Goal: Contribute content: Add original content to the website for others to see

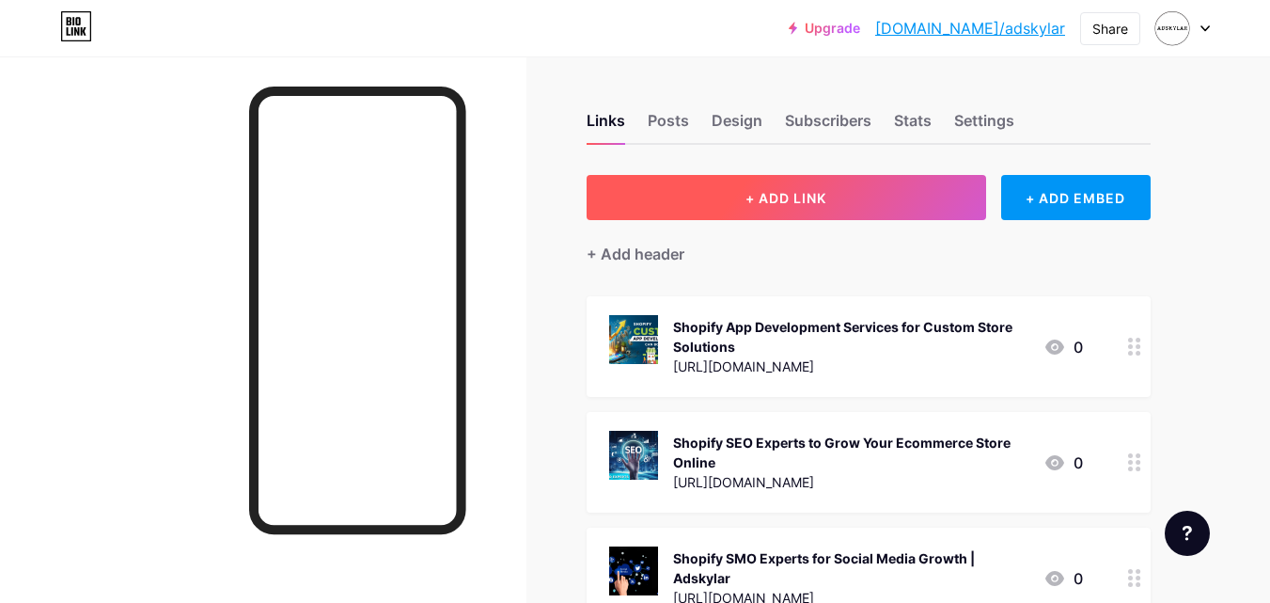
click at [771, 196] on span "+ ADD LINK" at bounding box center [786, 198] width 81 height 16
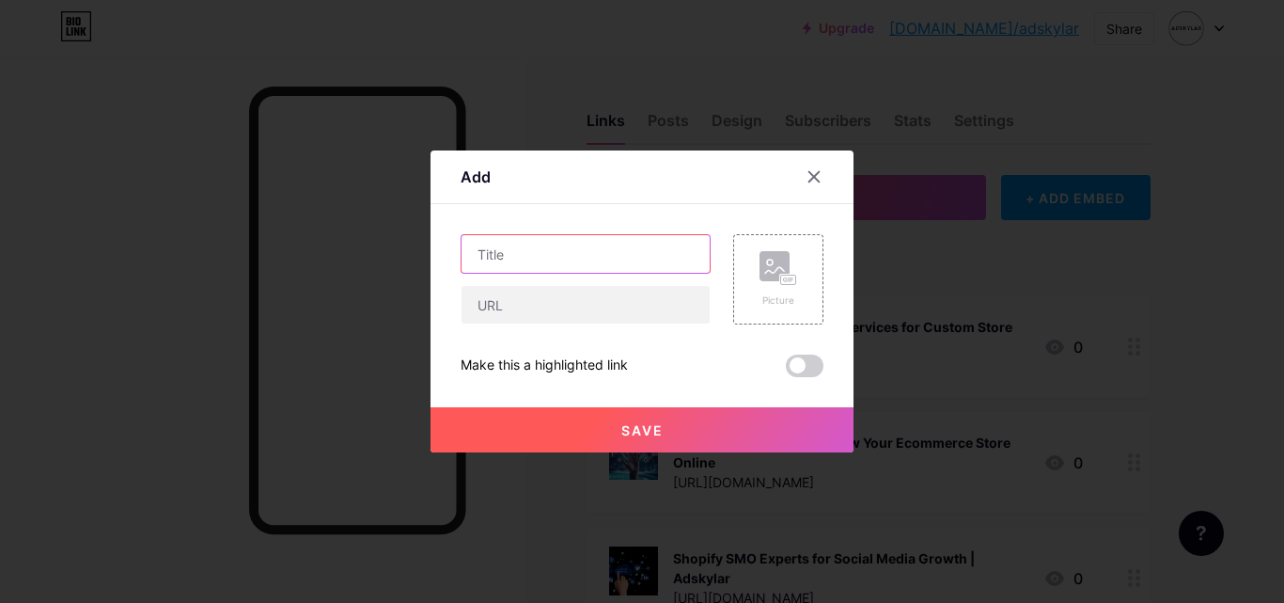
click at [581, 258] on input "text" at bounding box center [586, 254] width 248 height 38
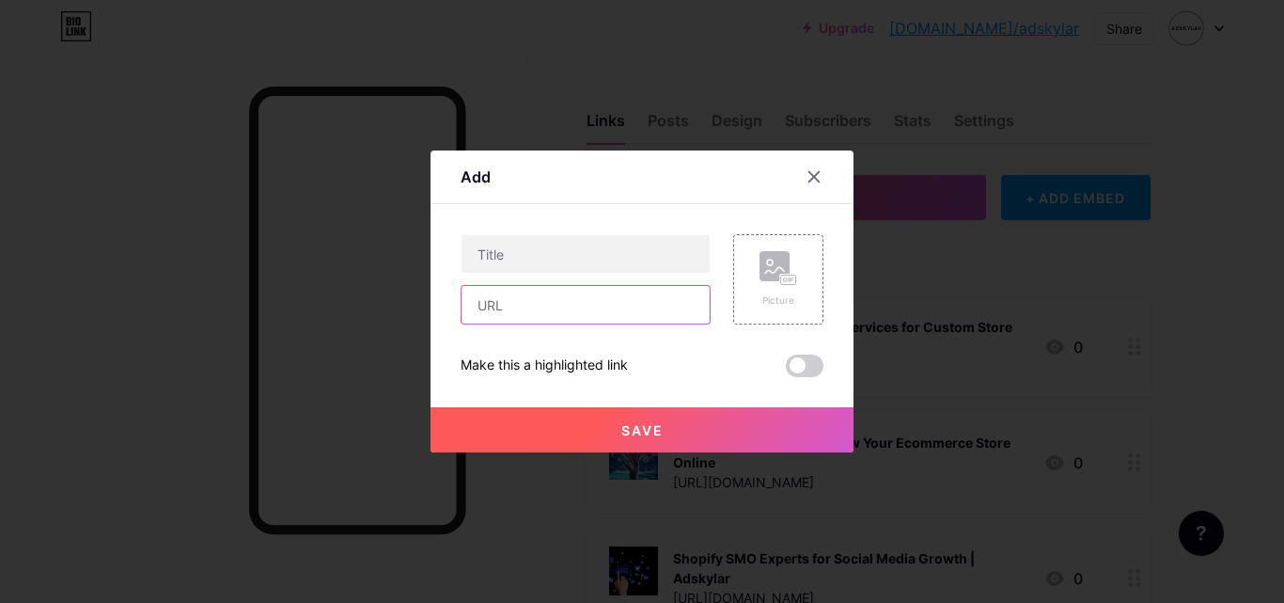
click at [522, 315] on input "text" at bounding box center [586, 305] width 248 height 38
paste input "[URL][DOMAIN_NAME]"
type input "[URL][DOMAIN_NAME]"
click at [781, 289] on div "Picture" at bounding box center [779, 279] width 38 height 56
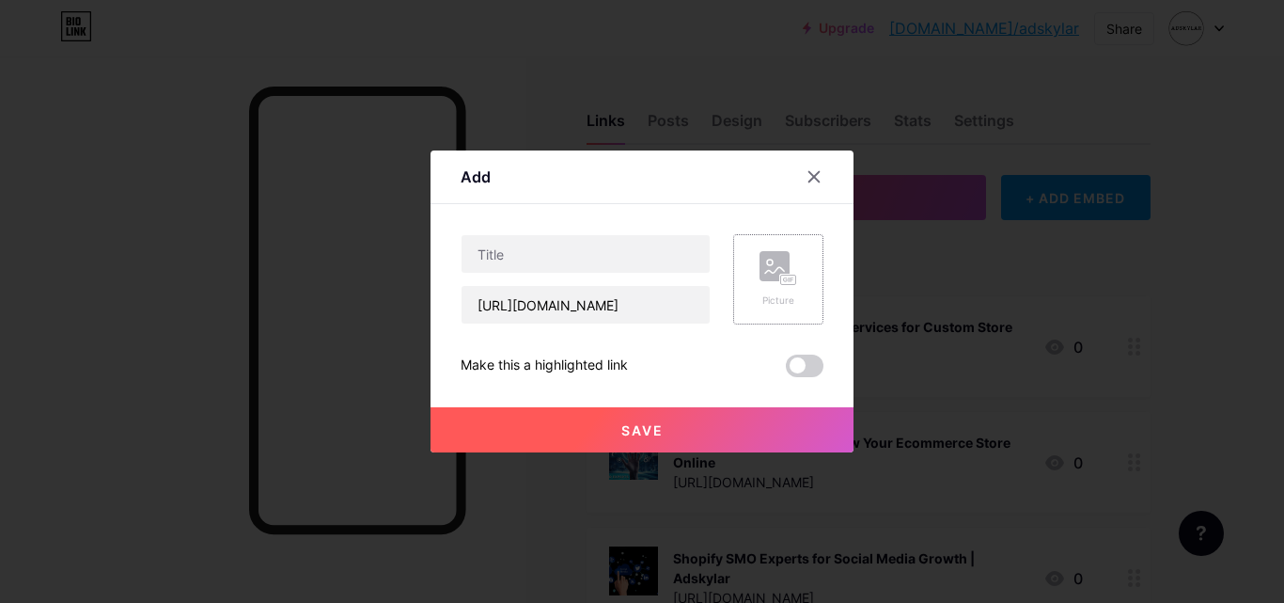
scroll to position [0, 0]
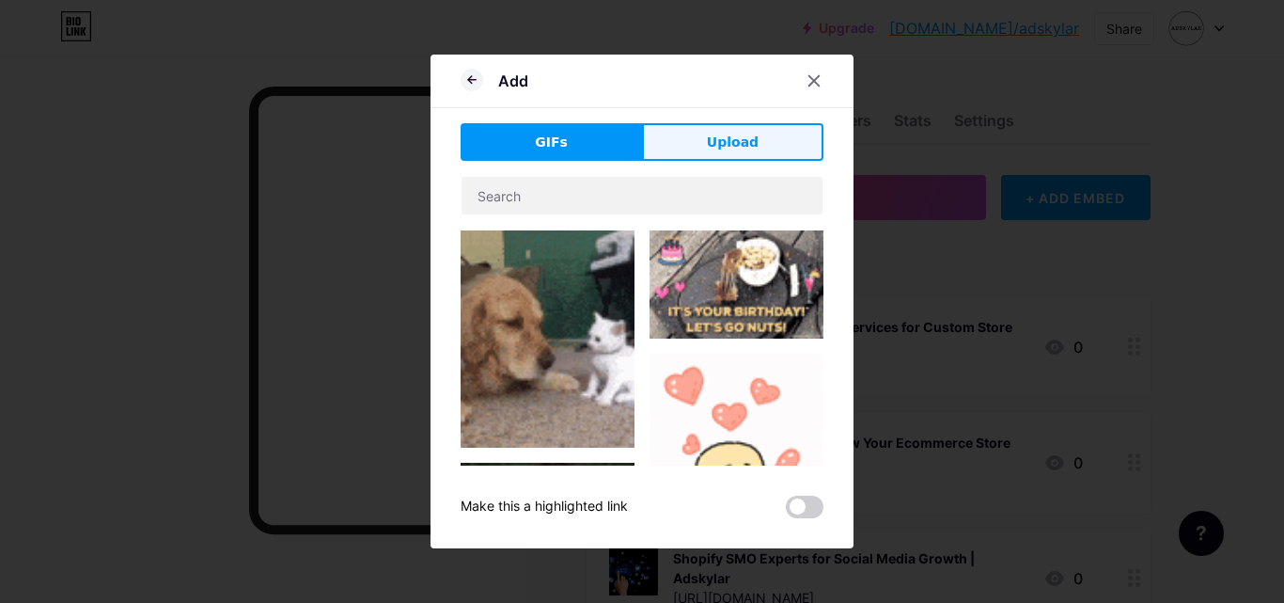
click at [717, 137] on span "Upload" at bounding box center [733, 143] width 52 height 20
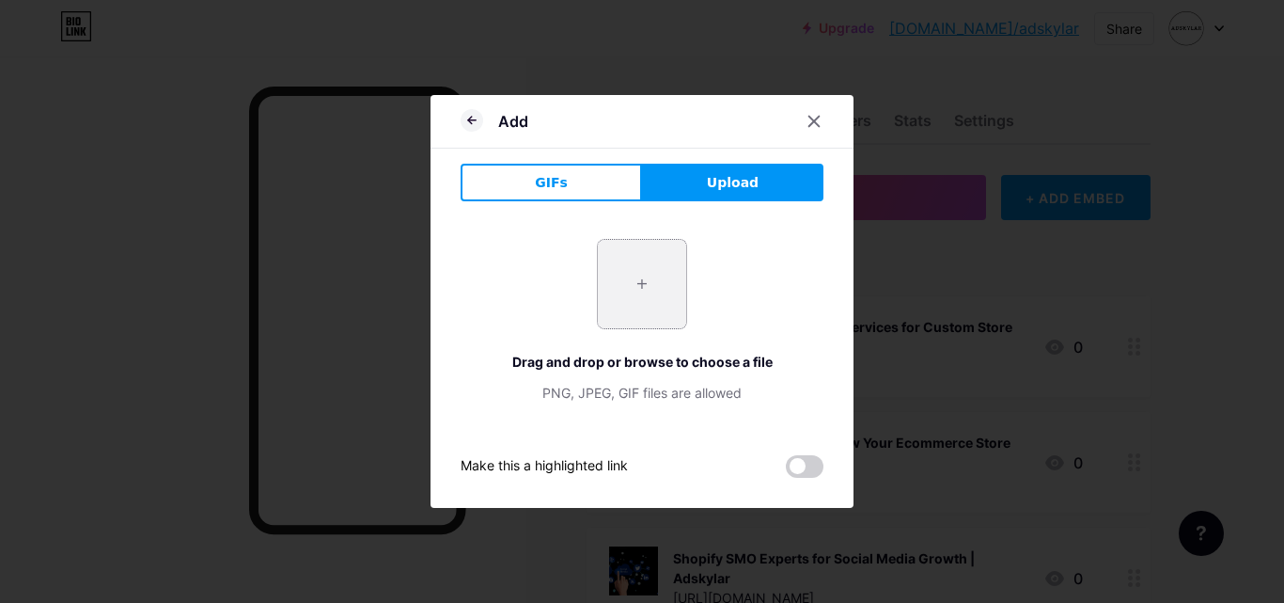
click at [649, 299] on input "file" at bounding box center [642, 284] width 88 height 88
type input "C:\fakepath\shopify seo experts.png"
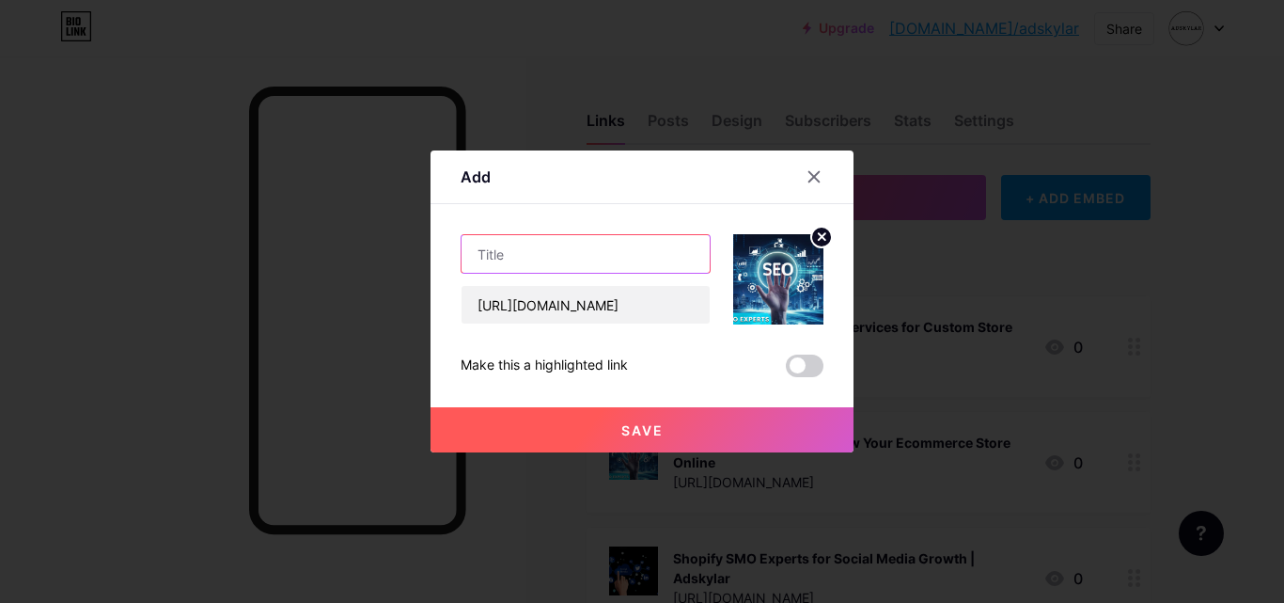
click at [630, 266] on input "text" at bounding box center [586, 254] width 248 height 38
paste input "Hire the Best Shopify SEO Expert"
type input "Hire the Best Shopify SEO Expert for Your Online Store"
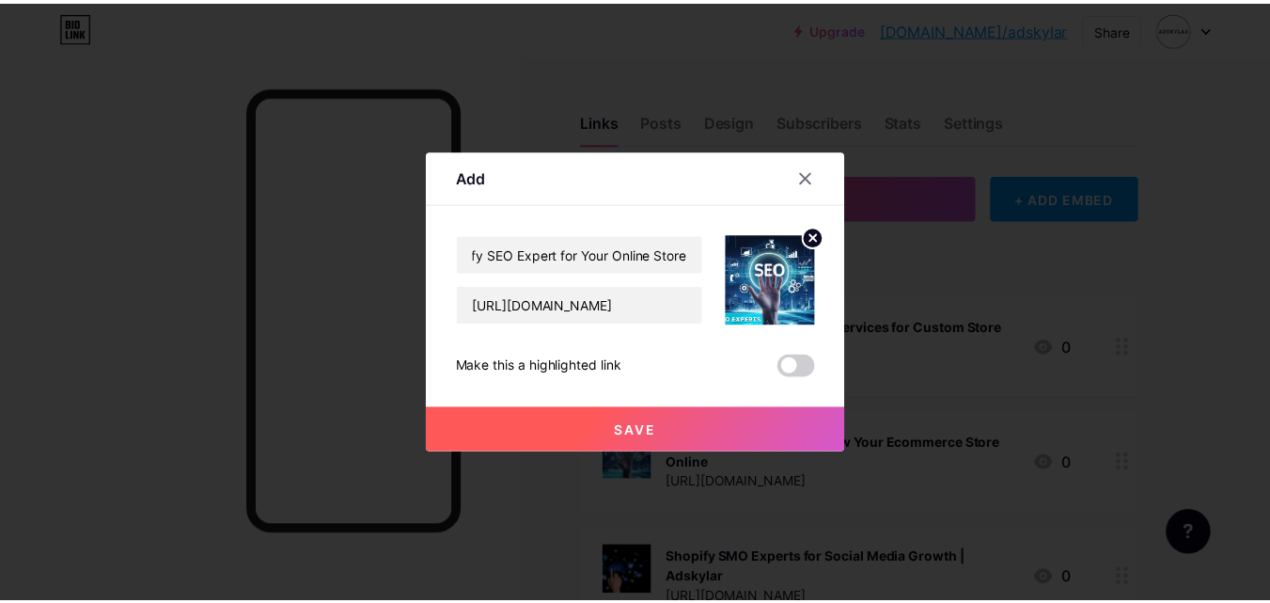
scroll to position [0, 0]
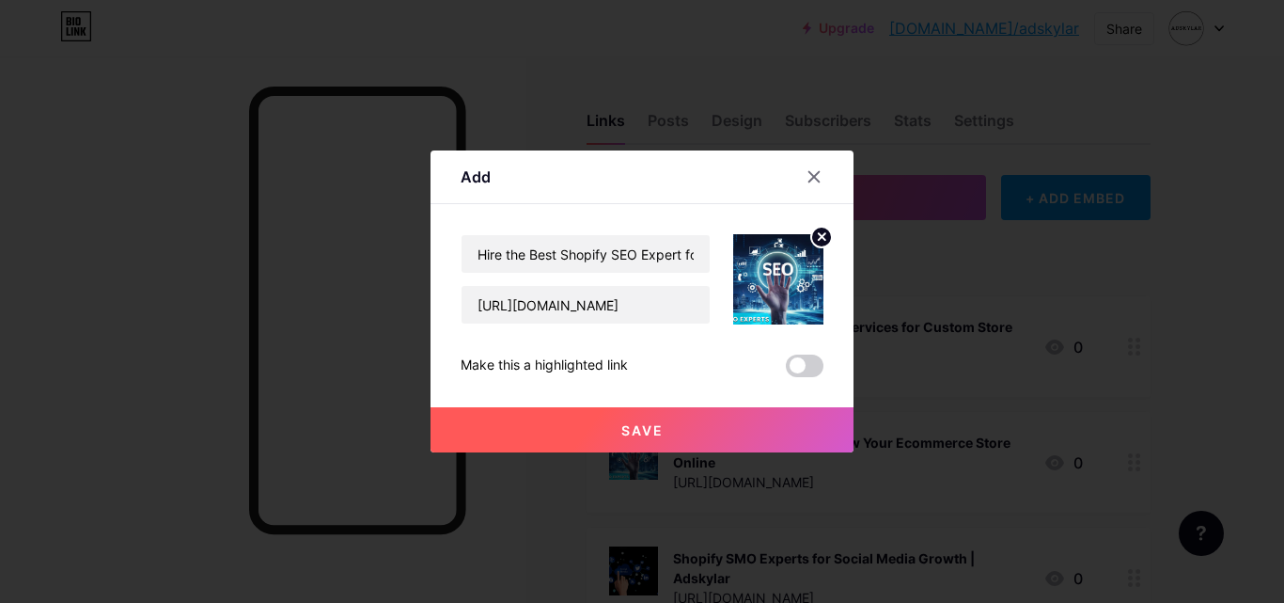
click at [629, 434] on span "Save" at bounding box center [642, 430] width 42 height 16
